Goal: Navigation & Orientation: Understand site structure

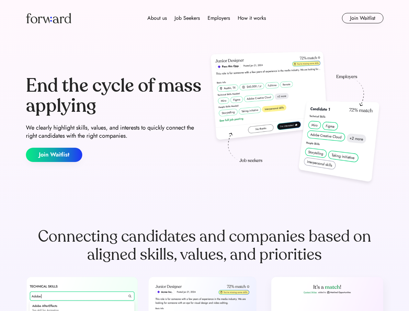
click at [204, 155] on div "End the cycle of mass applying We clearly highlight skills, values, and interes…" at bounding box center [204, 118] width 357 height 139
click at [204, 18] on div "About us Job Seekers Employers How it works" at bounding box center [206, 18] width 255 height 8
click at [49, 18] on img at bounding box center [48, 18] width 45 height 10
click at [206, 18] on div "About us Job Seekers Employers How it works" at bounding box center [206, 18] width 255 height 8
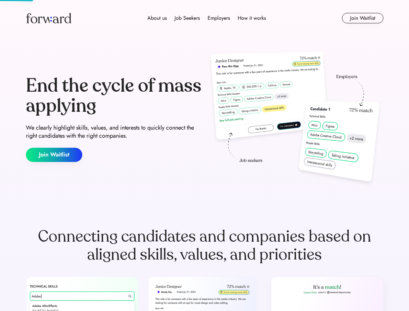
click at [157, 18] on div "About us" at bounding box center [156, 18] width 19 height 8
click at [187, 18] on div "Job Seekers" at bounding box center [186, 18] width 25 height 8
click at [218, 18] on div "Employers" at bounding box center [218, 18] width 22 height 8
click at [251, 18] on div "How it works" at bounding box center [251, 18] width 28 height 8
click at [362, 18] on button "Join Waitlist" at bounding box center [362, 18] width 41 height 10
